Goal: Navigation & Orientation: Find specific page/section

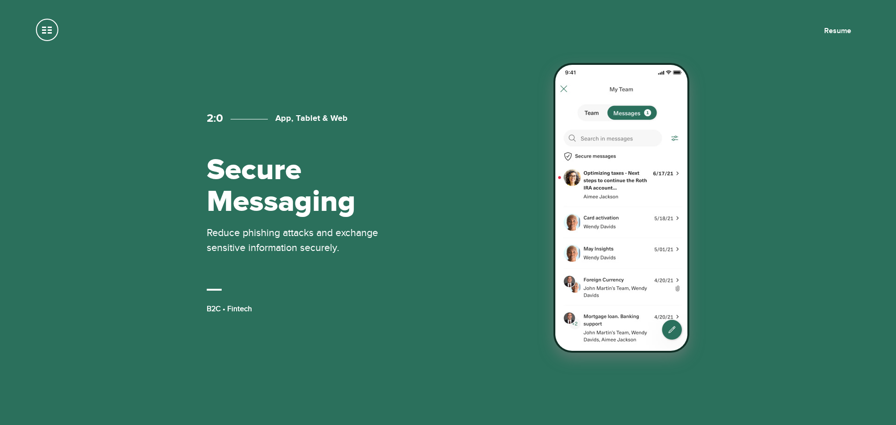
click at [631, 200] on img at bounding box center [622, 208] width 136 height 290
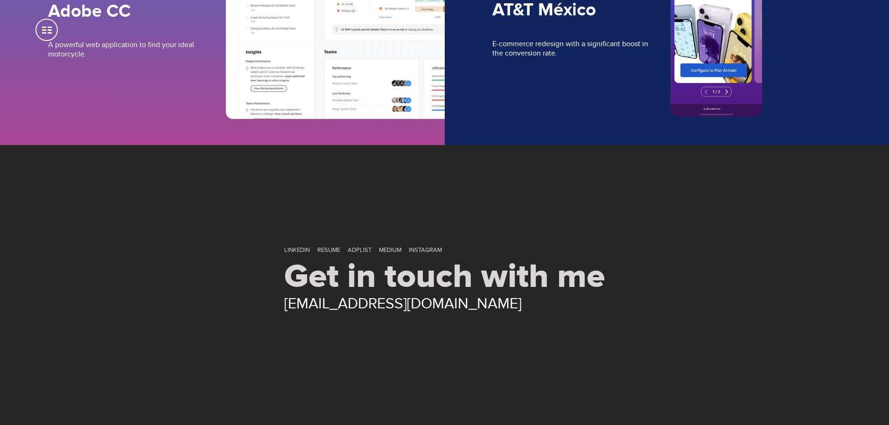
scroll to position [4198, 0]
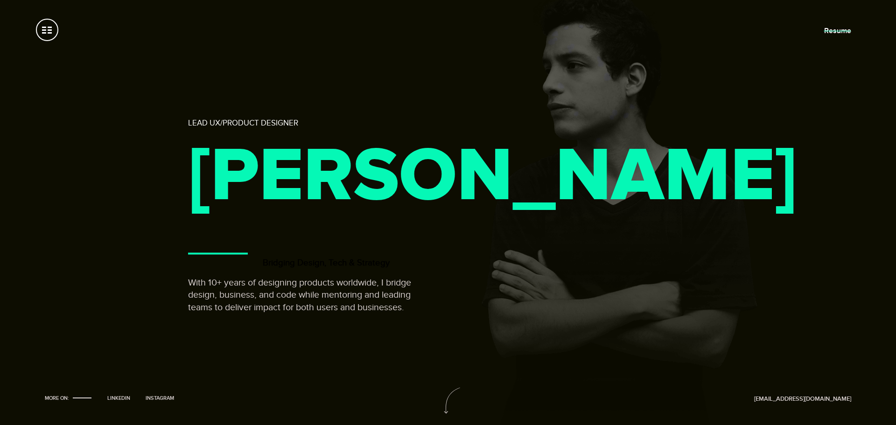
click at [838, 33] on link "Resume" at bounding box center [837, 30] width 27 height 9
